Goal: Navigation & Orientation: Find specific page/section

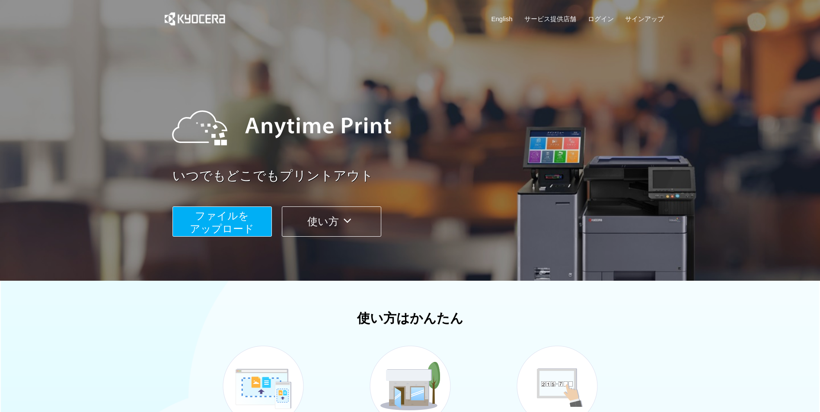
click at [343, 222] on icon at bounding box center [347, 220] width 17 height 13
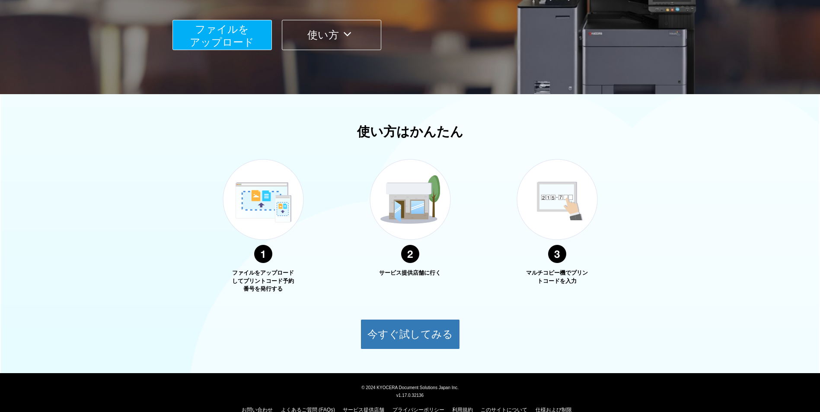
scroll to position [202, 0]
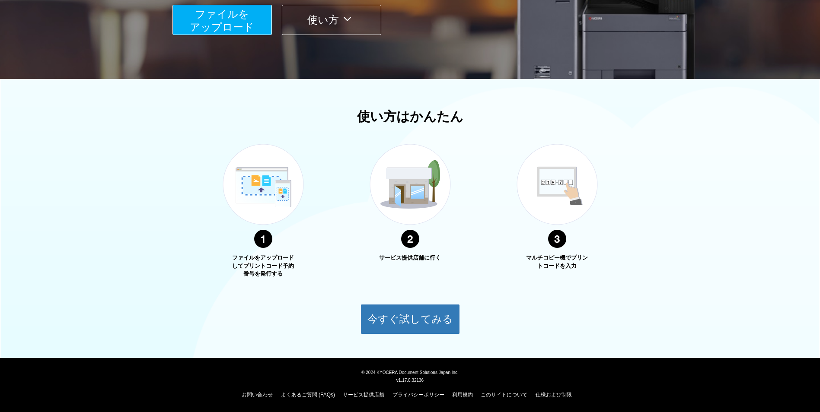
click at [542, 308] on div "今すぐ試してみる" at bounding box center [410, 312] width 820 height 43
click at [416, 312] on button "今すぐ試してみる" at bounding box center [409, 319] width 99 height 30
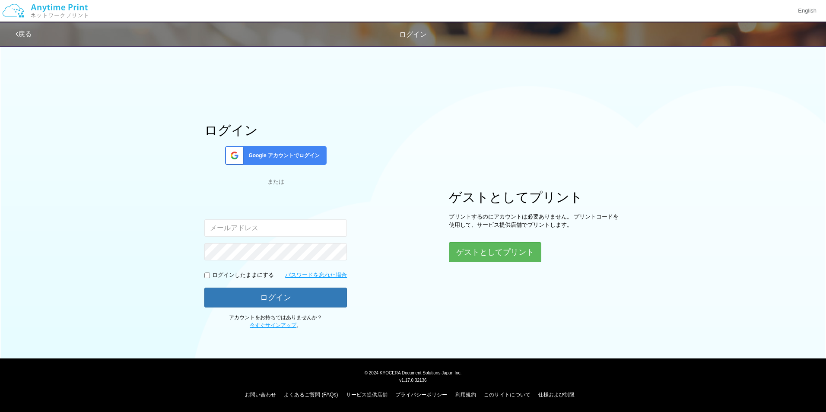
click at [427, 296] on div "ログイン Google アカウントでログイン または 入力されたメールアドレスまたはパスワードが正しくありません。 ログインしたままにする パスワードを忘れた…" at bounding box center [413, 185] width 519 height 289
click at [25, 33] on link "戻る" at bounding box center [24, 33] width 16 height 7
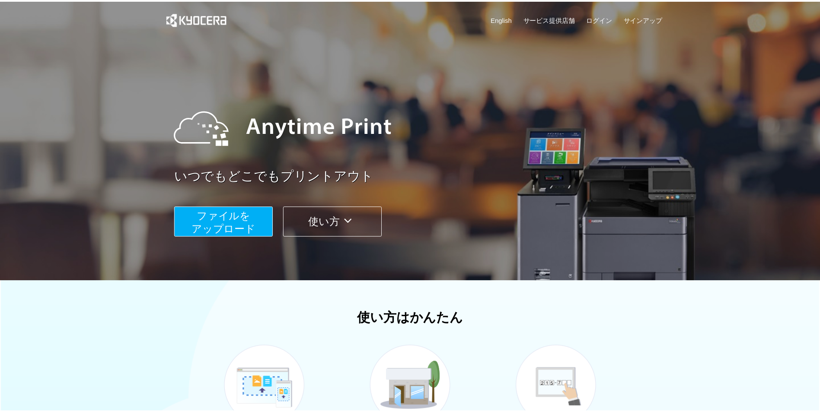
scroll to position [202, 0]
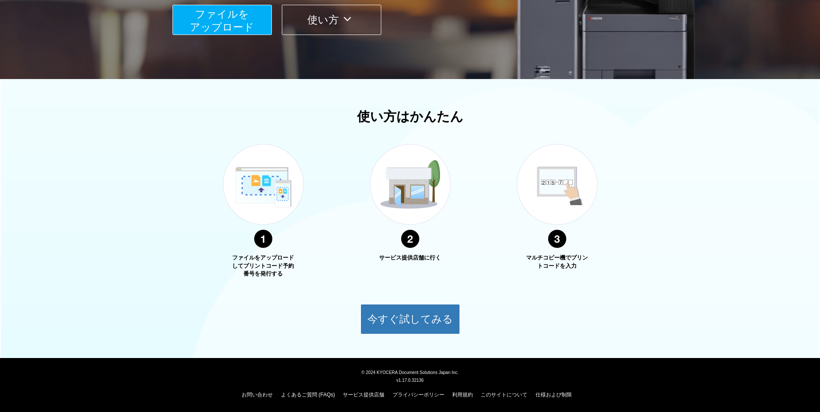
click at [93, 122] on h1 "使い方はかんたん" at bounding box center [410, 116] width 820 height 14
click at [78, 140] on div "使い方はかんたん ファイルをアップロードしてプリントコード予約番号を発行する サービス提供店舗に行く マルチコピー機でプリントコードを入力 今すぐ試してみる" at bounding box center [410, 221] width 820 height 225
